Goal: Transaction & Acquisition: Subscribe to service/newsletter

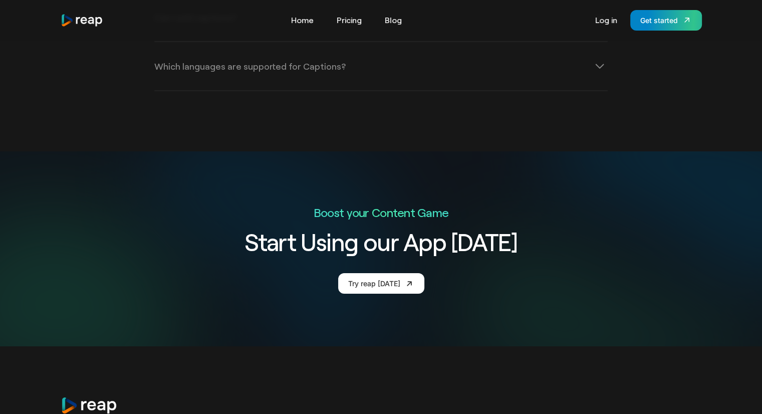
scroll to position [3512, 0]
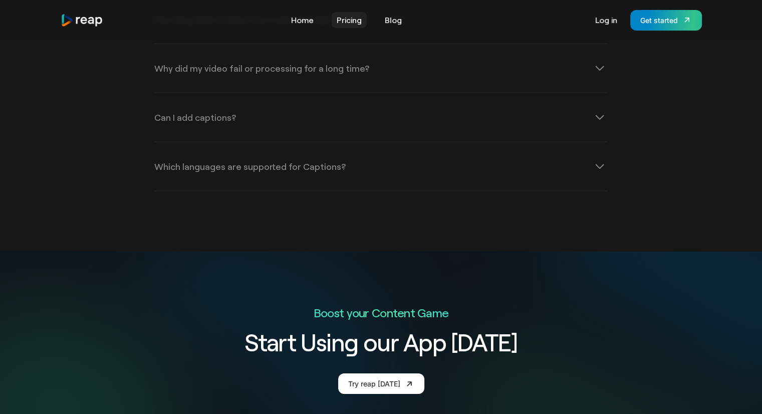
click at [357, 17] on link "Pricing" at bounding box center [349, 20] width 35 height 16
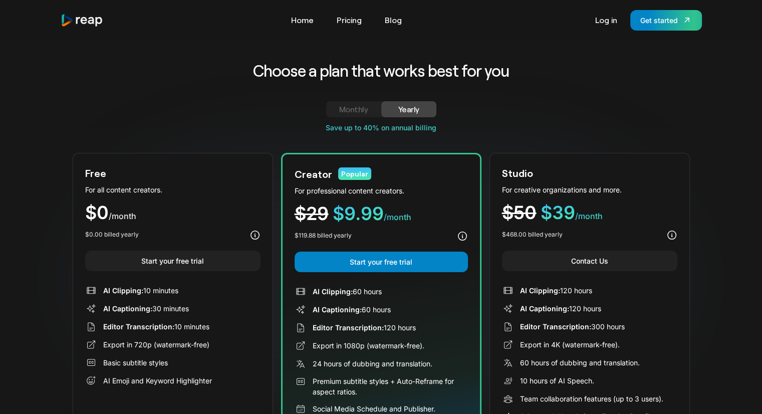
click at [367, 105] on div "Monthly" at bounding box center [353, 109] width 31 height 12
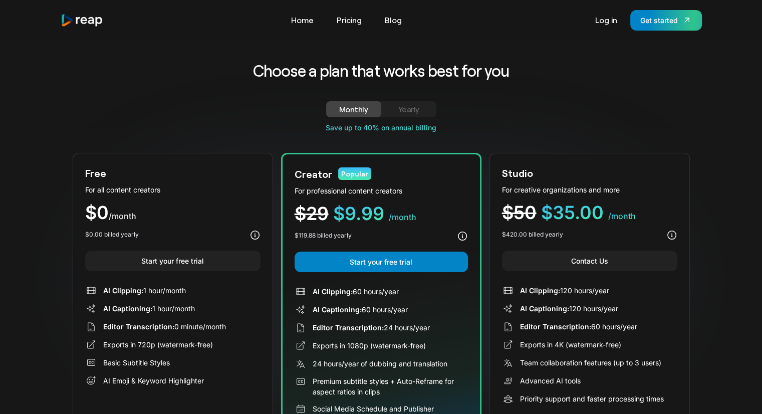
click at [410, 105] on div "Yearly" at bounding box center [408, 109] width 31 height 12
click at [355, 105] on div "Monthly" at bounding box center [353, 109] width 31 height 12
